Goal: Task Accomplishment & Management: Use online tool/utility

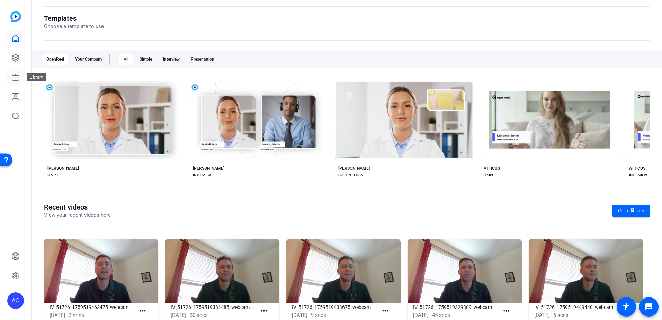
click at [15, 77] on icon at bounding box center [15, 77] width 8 height 8
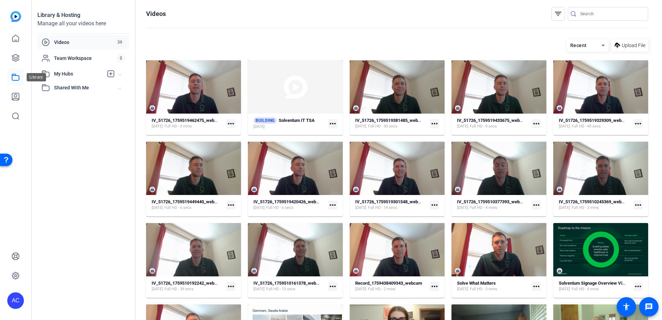
click at [16, 81] on link at bounding box center [15, 77] width 17 height 17
click at [17, 56] on icon at bounding box center [15, 58] width 8 height 8
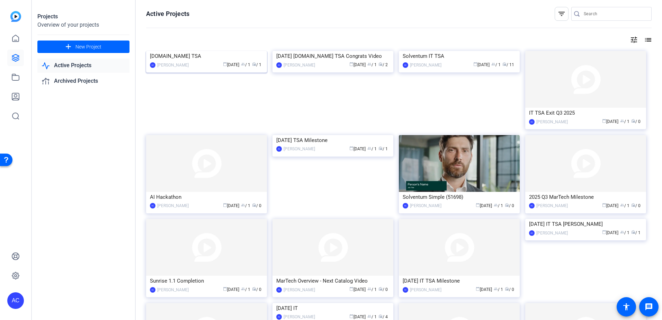
click at [239, 51] on img at bounding box center [206, 51] width 121 height 0
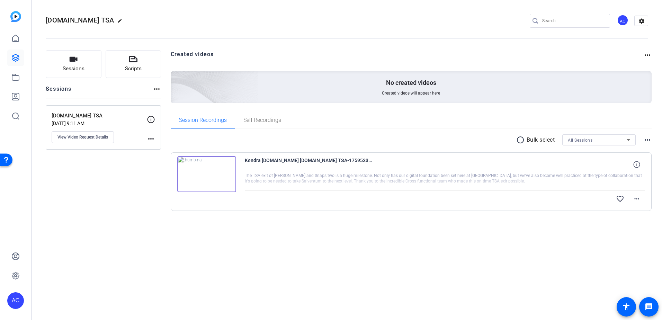
click at [223, 170] on img at bounding box center [206, 174] width 59 height 36
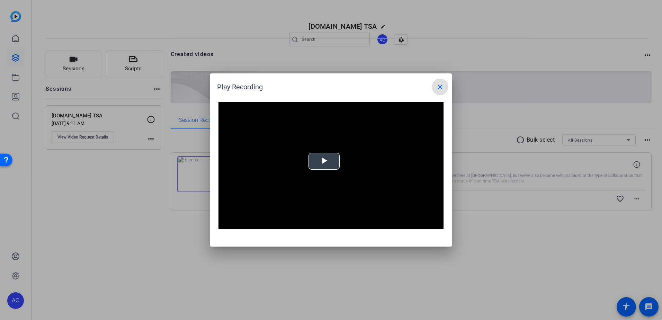
click at [324, 161] on span "Video Player" at bounding box center [324, 161] width 0 height 0
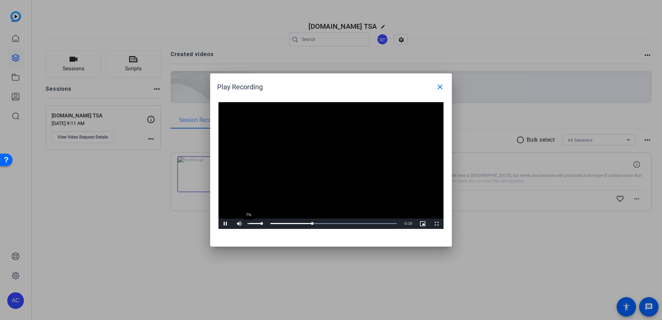
click at [249, 225] on div "7%" at bounding box center [254, 223] width 17 height 10
drag, startPoint x: 311, startPoint y: 224, endPoint x: 218, endPoint y: 226, distance: 92.8
click at [219, 226] on div "Play Mute 59% Current Time 0:00 / Duration 0:24 Loaded : 100.00% 0:05 0:00 Stre…" at bounding box center [330, 223] width 225 height 10
click at [444, 86] on span at bounding box center [440, 87] width 17 height 17
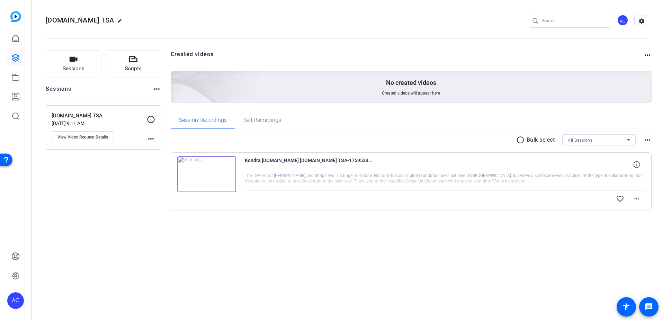
click at [14, 18] on img at bounding box center [15, 16] width 11 height 11
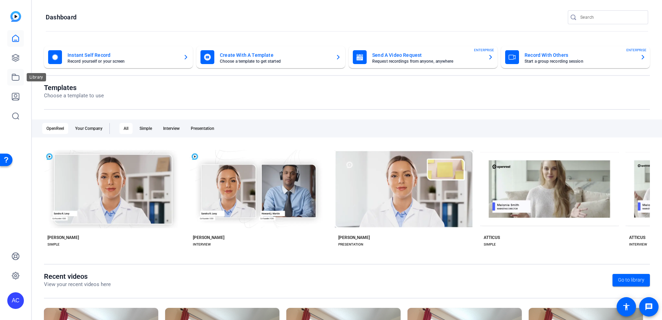
click at [13, 76] on icon at bounding box center [15, 77] width 7 height 6
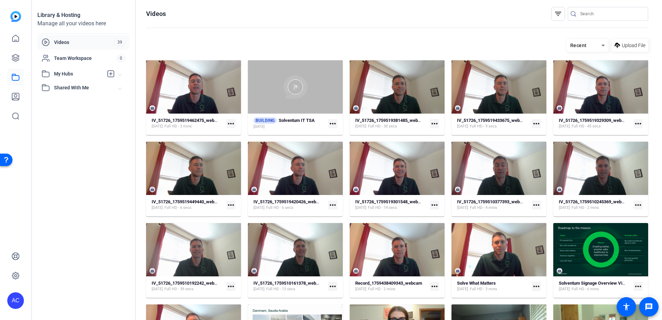
click at [316, 89] on div at bounding box center [295, 86] width 95 height 15
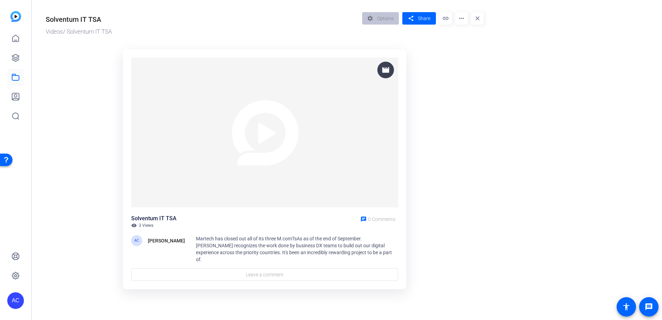
click at [463, 19] on mat-icon "more_horiz" at bounding box center [461, 18] width 12 height 12
click at [463, 42] on span "Edit in Creator" at bounding box center [475, 39] width 29 height 8
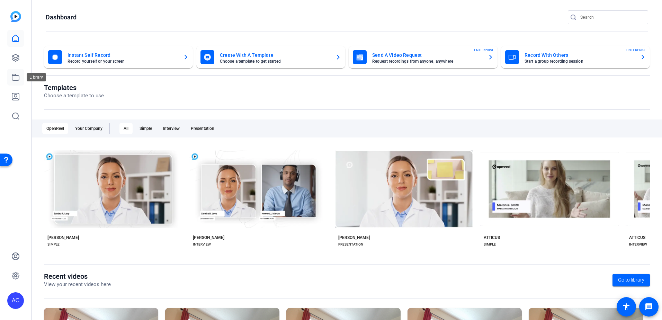
click at [14, 78] on icon at bounding box center [15, 77] width 8 height 8
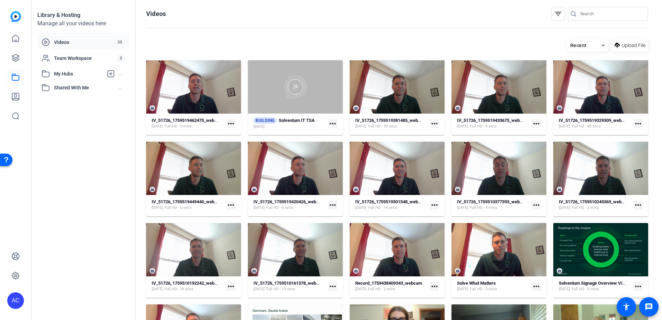
click at [329, 89] on div at bounding box center [295, 86] width 95 height 15
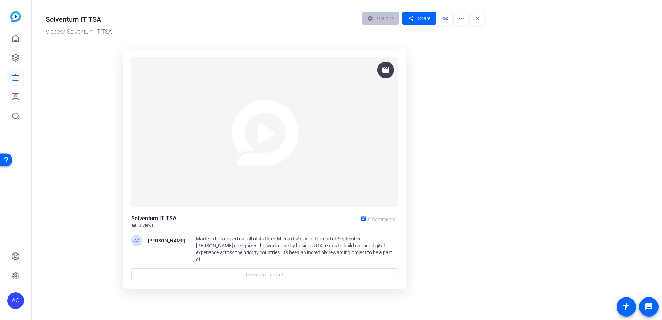
click at [464, 21] on mat-icon "more_horiz" at bounding box center [461, 18] width 12 height 12
click at [465, 38] on span "Edit in Creator" at bounding box center [475, 39] width 29 height 8
